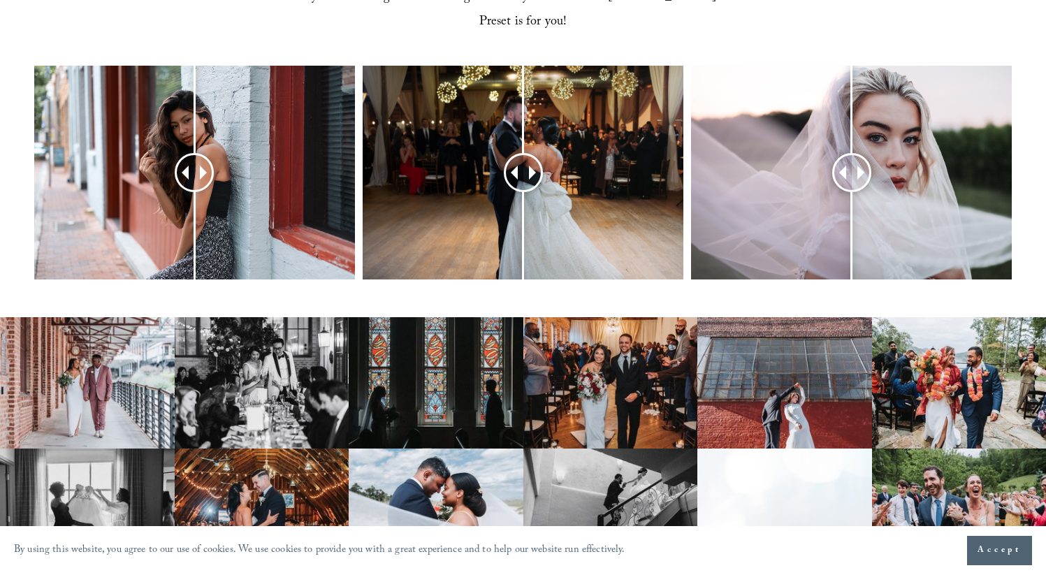
scroll to position [613, 0]
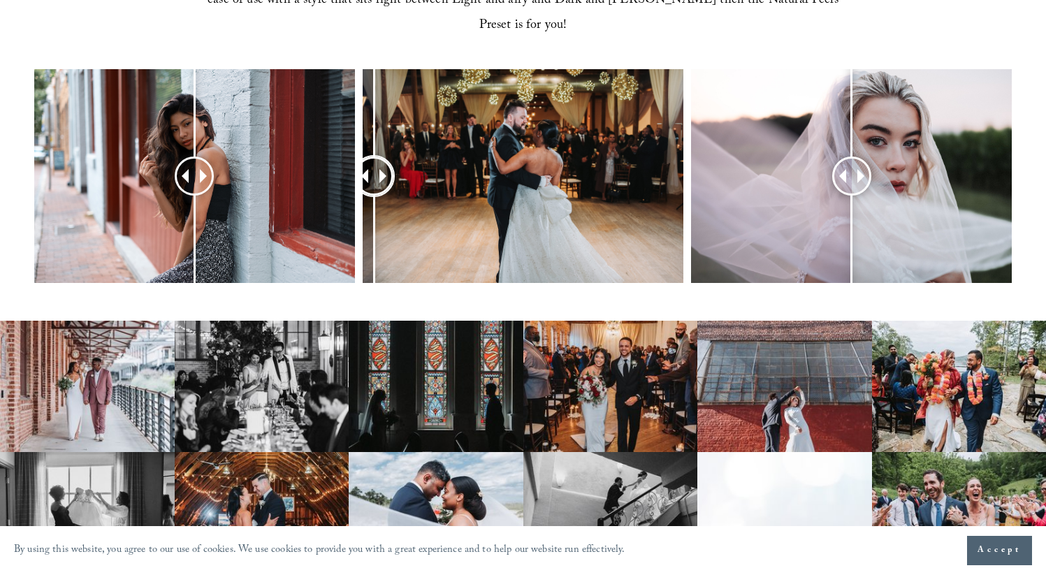
drag, startPoint x: 518, startPoint y: 145, endPoint x: 367, endPoint y: 191, distance: 157.8
click at [367, 191] on div at bounding box center [373, 176] width 39 height 39
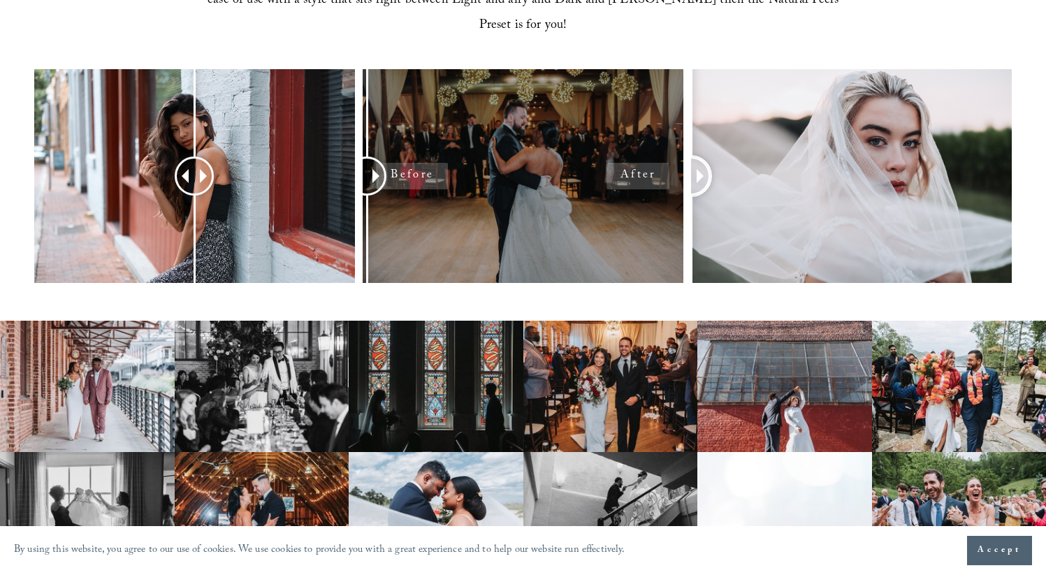
drag, startPoint x: 846, startPoint y: 157, endPoint x: 679, endPoint y: 164, distance: 166.4
click at [679, 164] on div at bounding box center [523, 194] width 1046 height 251
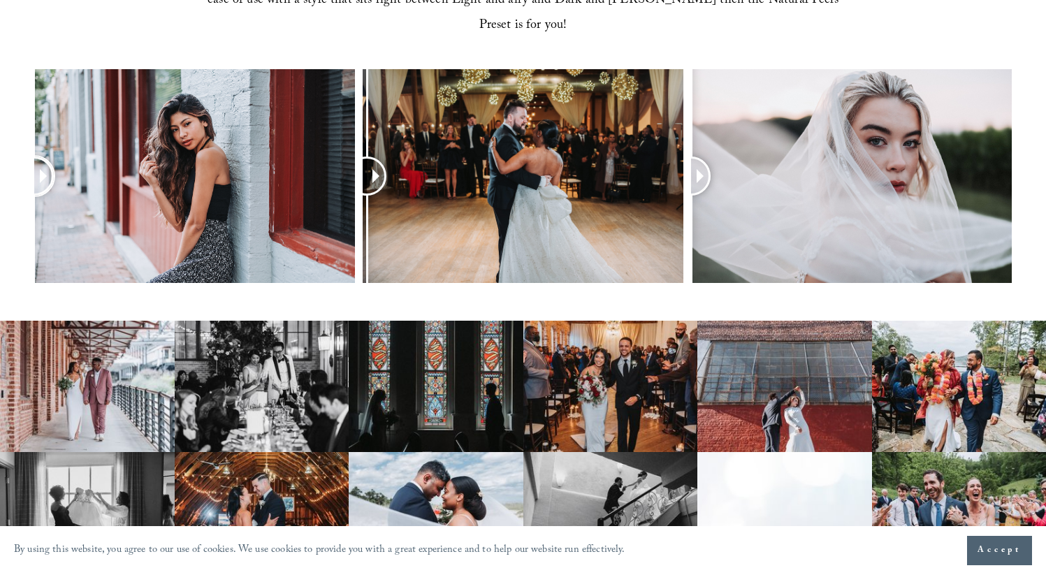
drag, startPoint x: 198, startPoint y: 146, endPoint x: 5, endPoint y: 141, distance: 193.6
click at [5, 141] on div at bounding box center [523, 194] width 1046 height 251
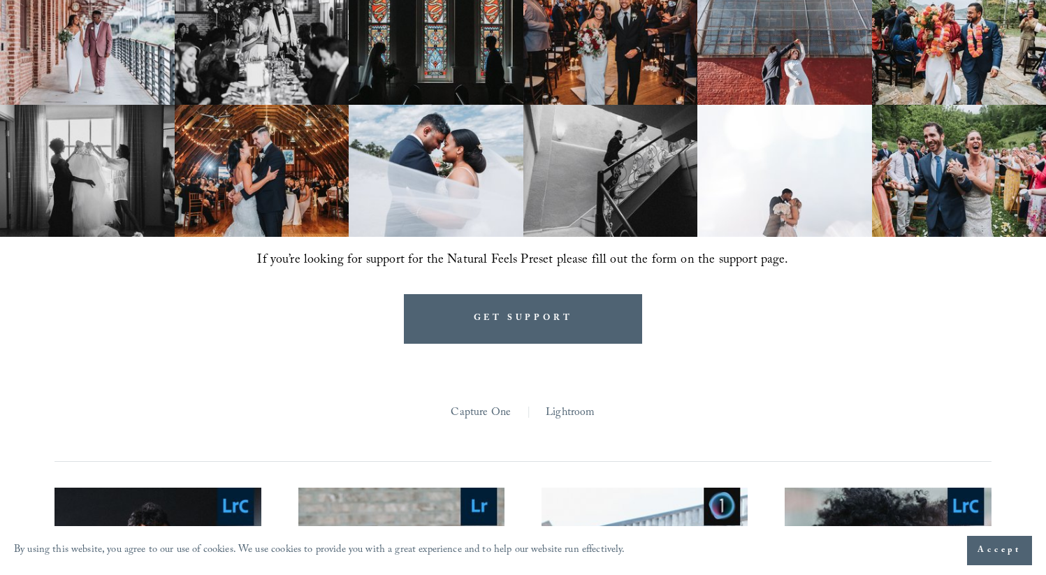
scroll to position [985, 0]
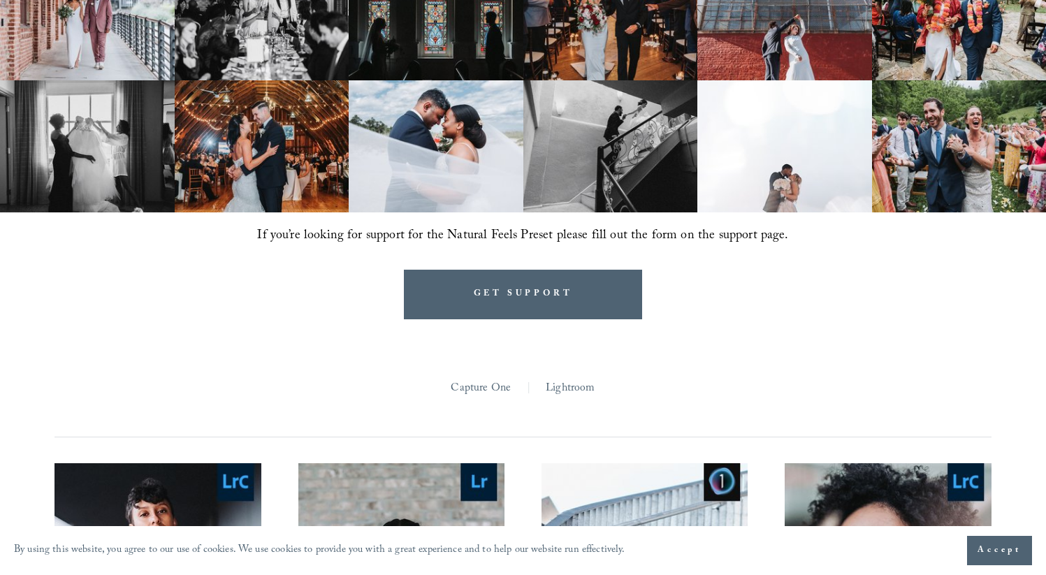
click at [576, 378] on link "Lightroom" at bounding box center [570, 389] width 49 height 22
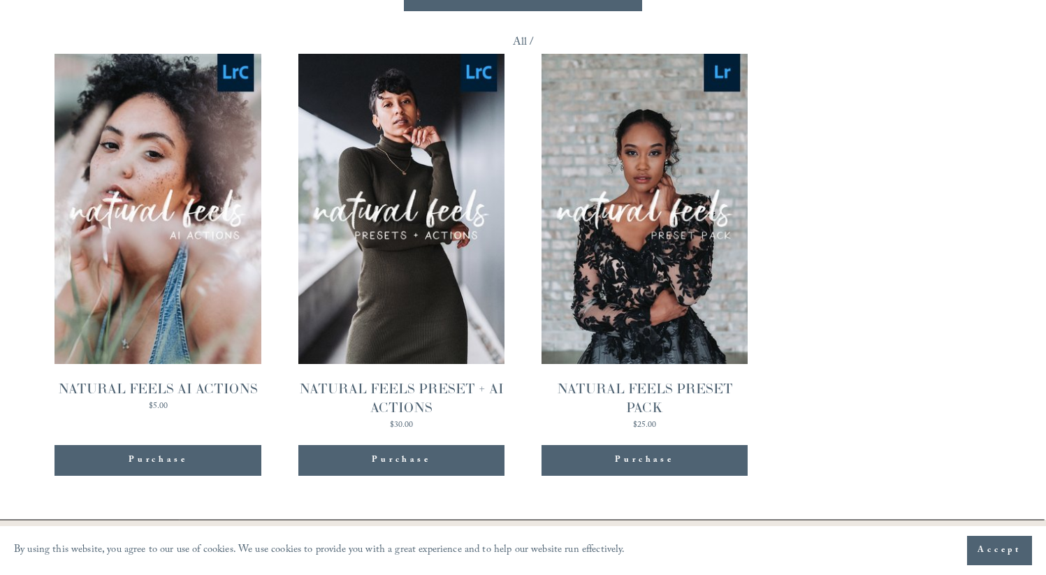
scroll to position [1297, 0]
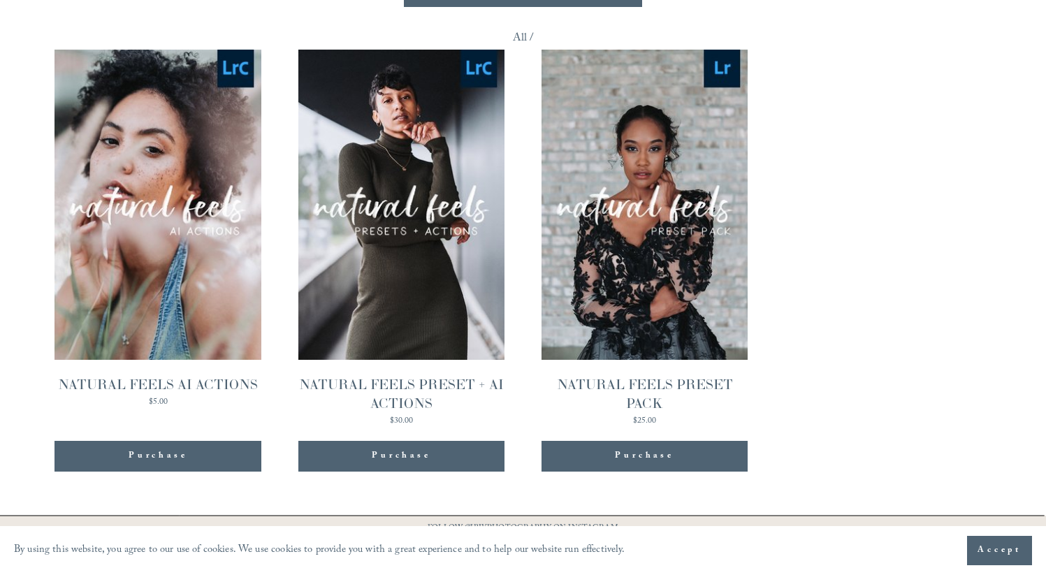
click at [131, 316] on link "Quick View NATURAL FEELS AI ACTIONS $5.00" at bounding box center [158, 238] width 207 height 376
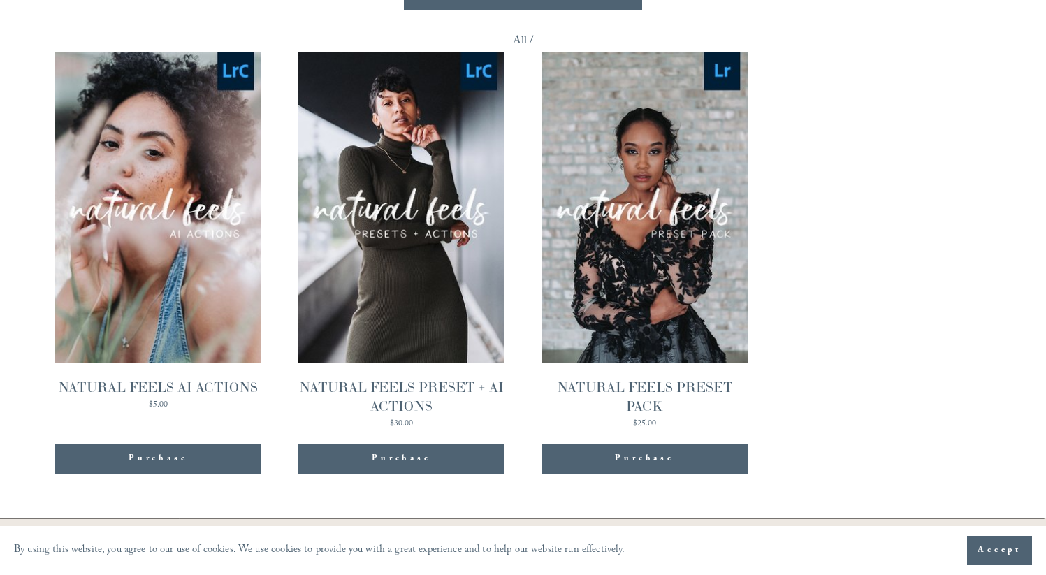
click at [663, 317] on link "Quick View NATURAL FEELS PRESET PACK $25.00" at bounding box center [645, 240] width 207 height 376
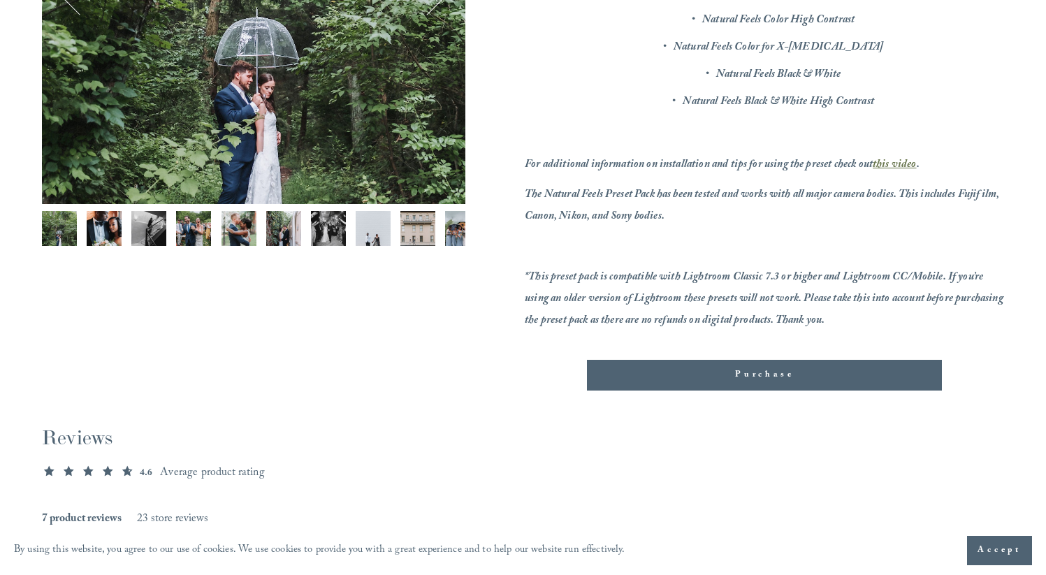
scroll to position [422, 0]
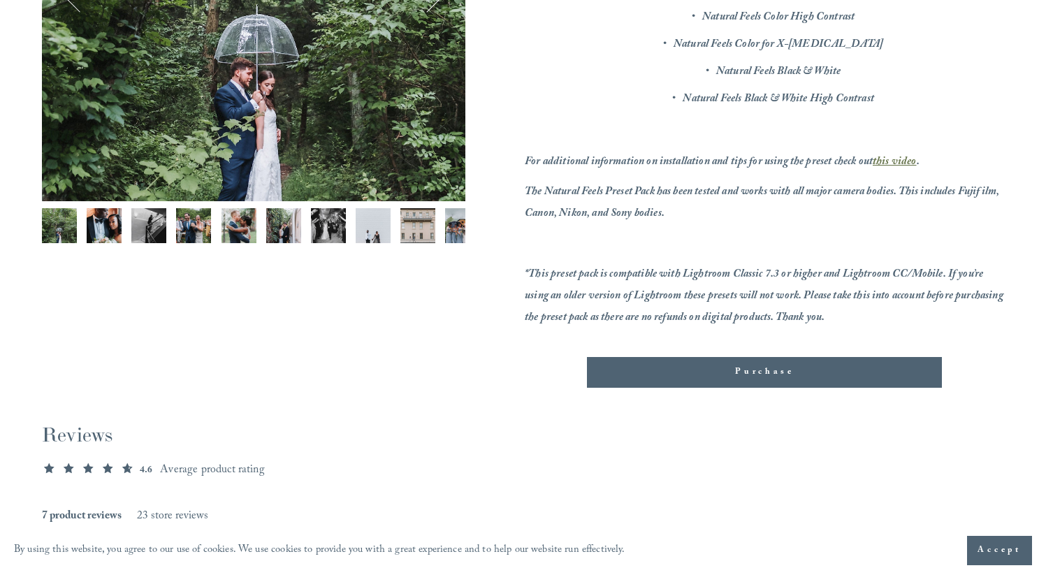
click at [273, 226] on img "Image 6 of 12" at bounding box center [283, 225] width 35 height 35
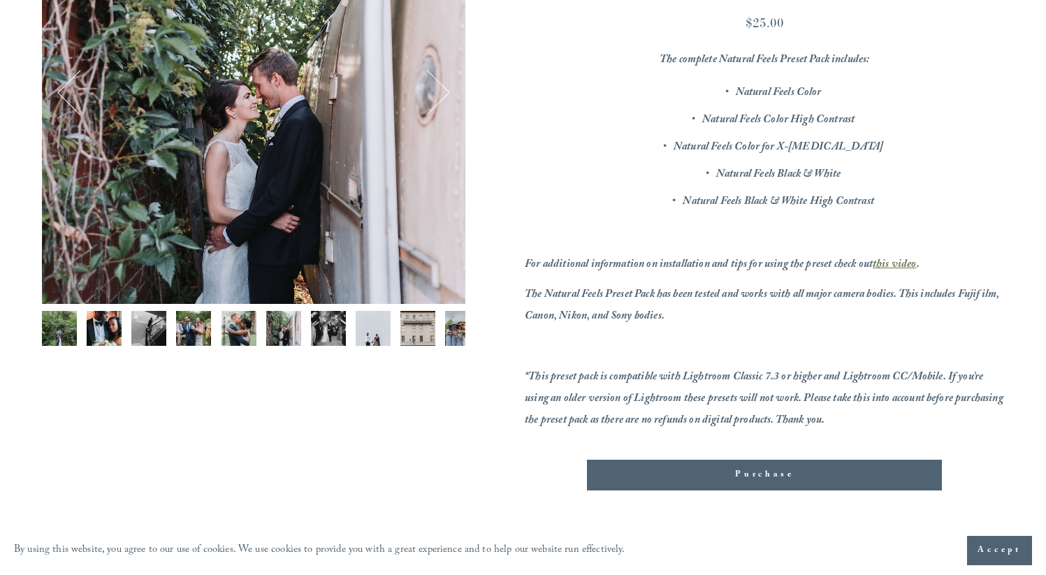
scroll to position [313, 0]
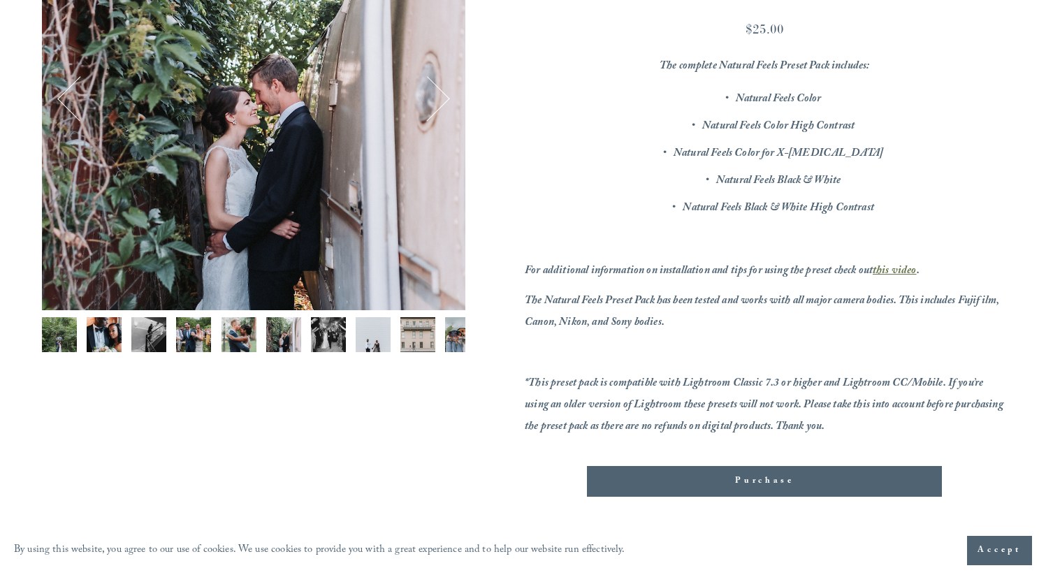
click at [372, 341] on img "Image 8 of 12" at bounding box center [373, 334] width 35 height 35
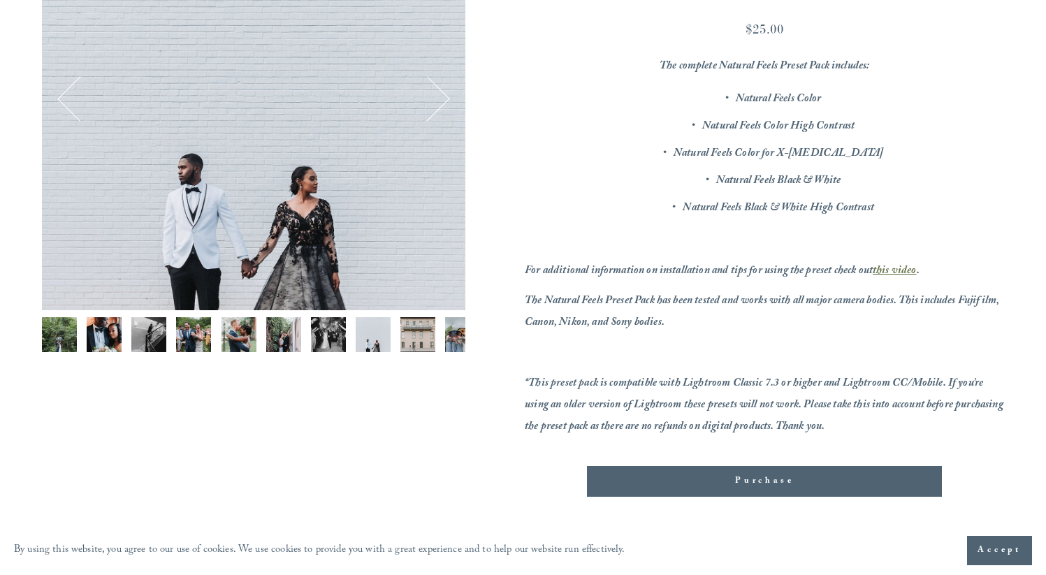
click at [419, 338] on img "Image 9 of 12" at bounding box center [417, 334] width 35 height 35
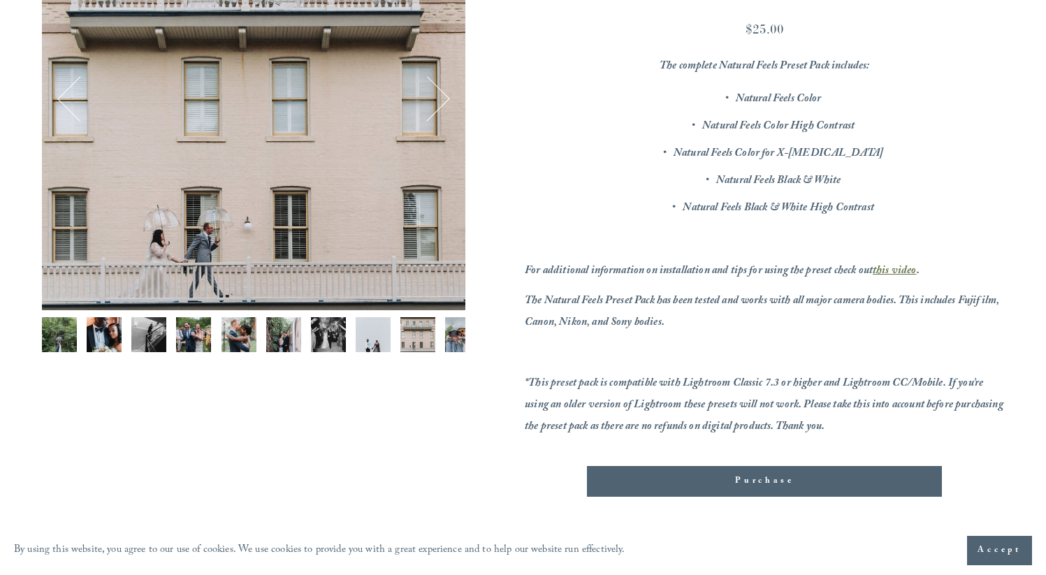
scroll to position [0, 115]
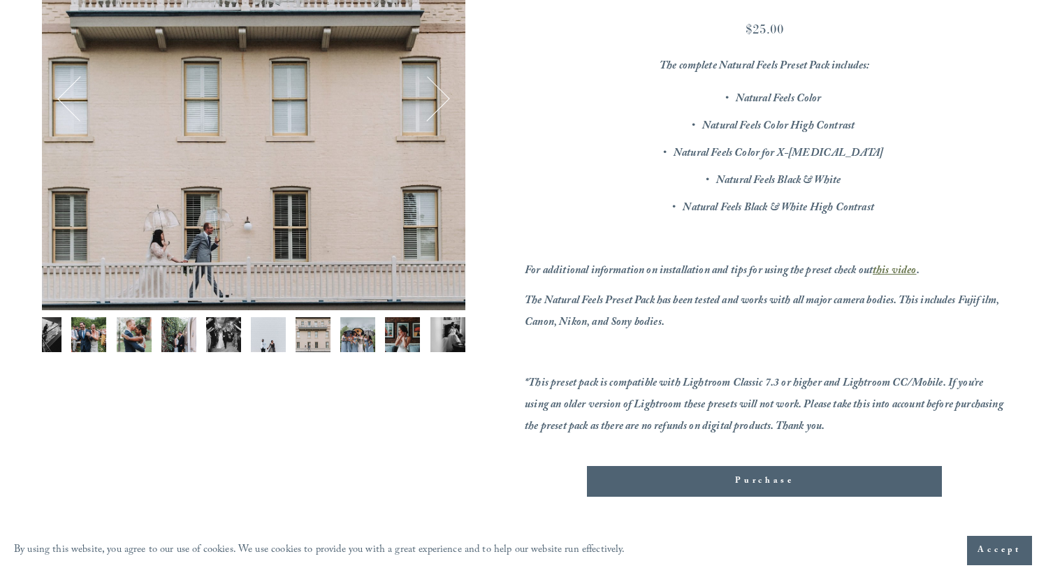
click at [391, 331] on img "Image 11 of 12" at bounding box center [402, 334] width 35 height 35
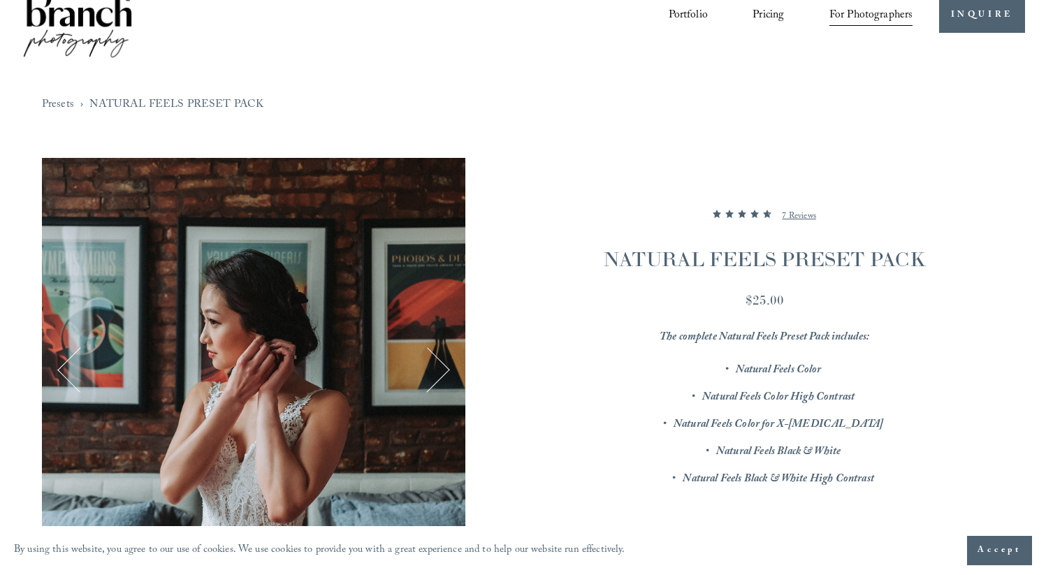
scroll to position [0, 0]
